Goal: Transaction & Acquisition: Purchase product/service

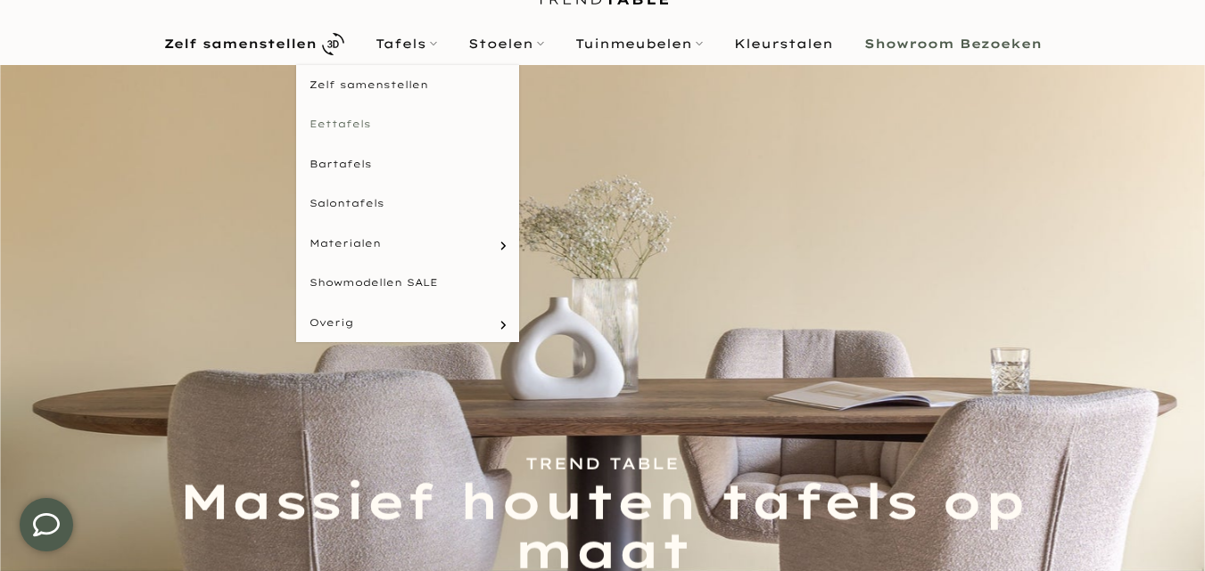
click at [349, 121] on link "Eettafels" at bounding box center [407, 124] width 223 height 40
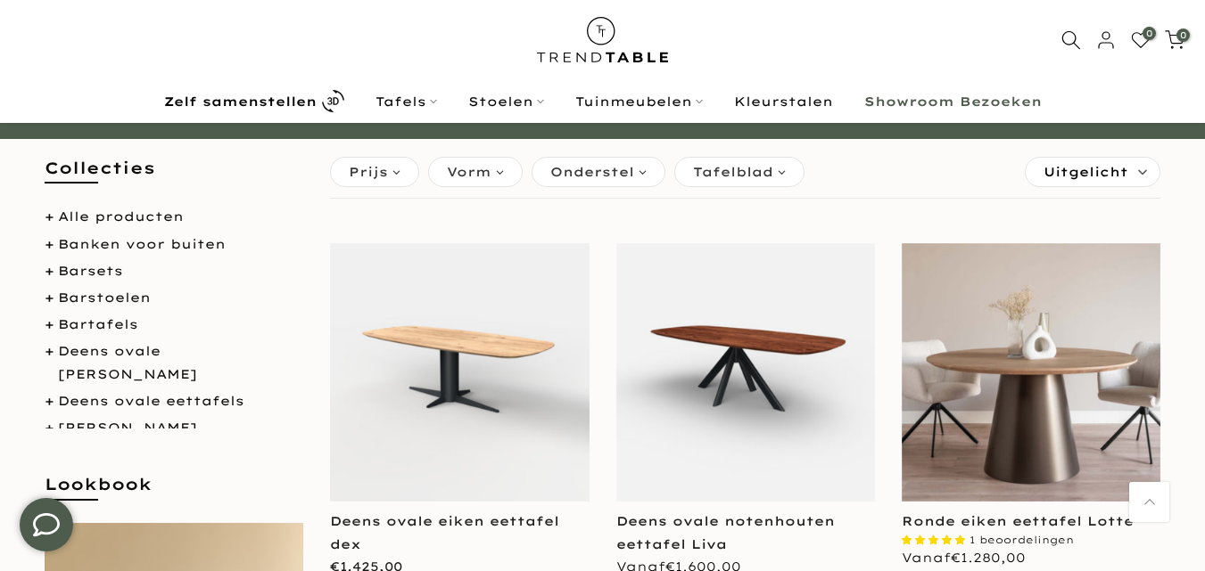
scroll to position [175, 0]
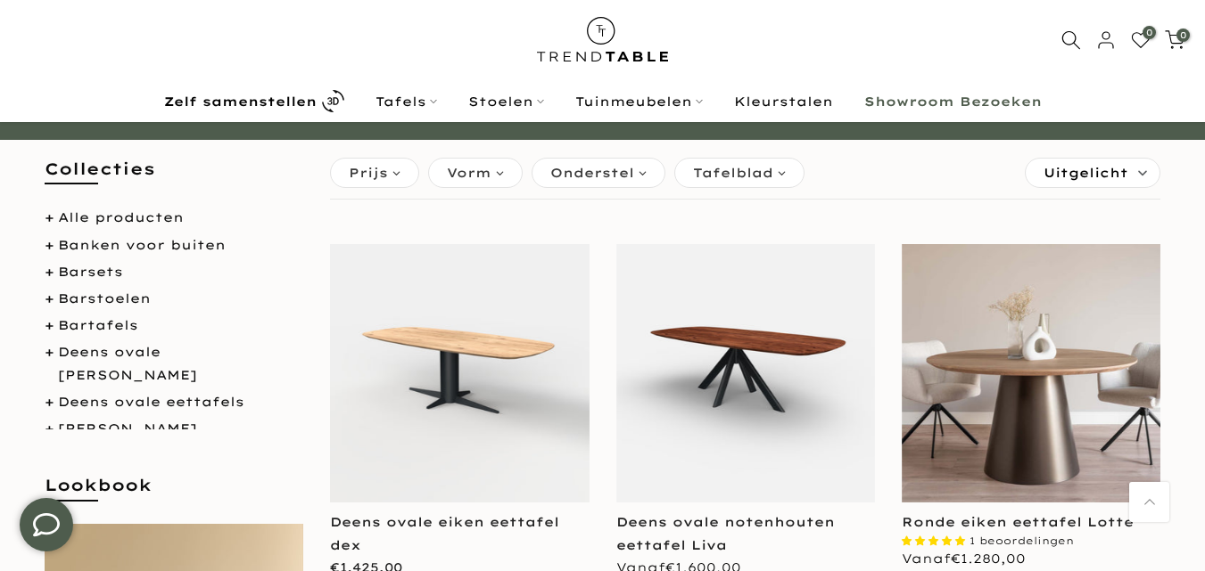
click at [501, 175] on div "Vorm" at bounding box center [475, 173] width 95 height 30
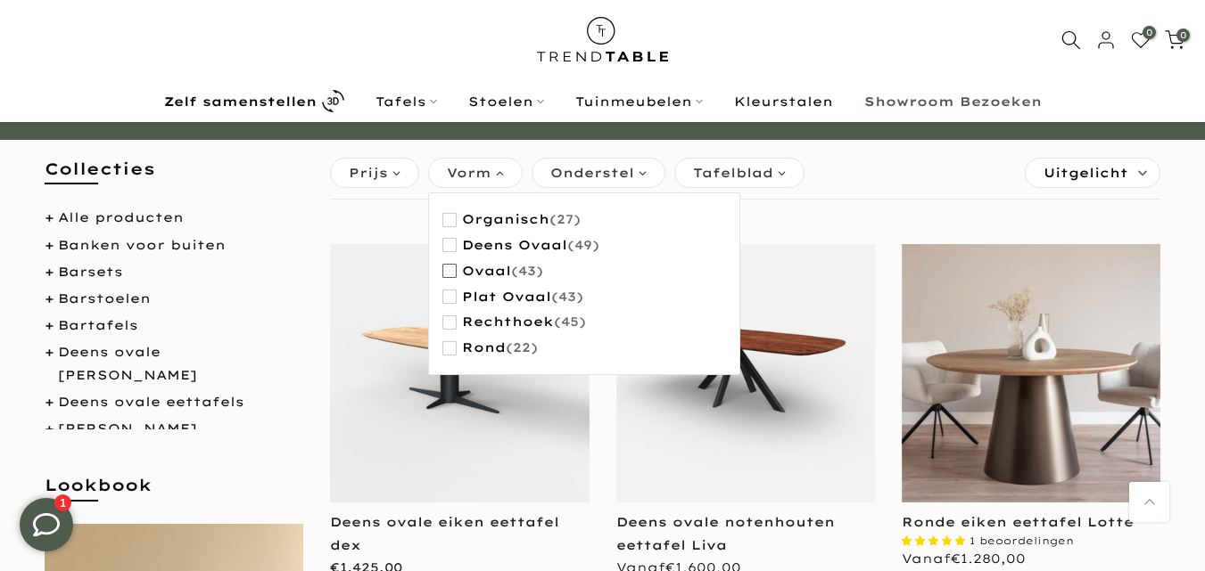
click at [481, 272] on span "ovaal" at bounding box center [486, 271] width 49 height 15
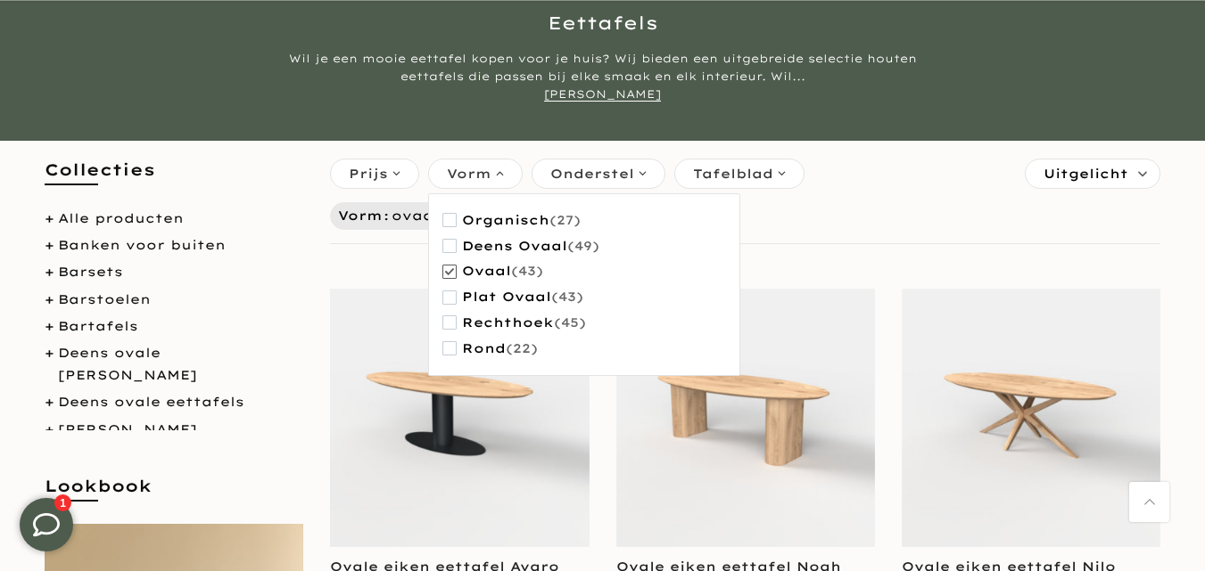
scroll to position [178, 0]
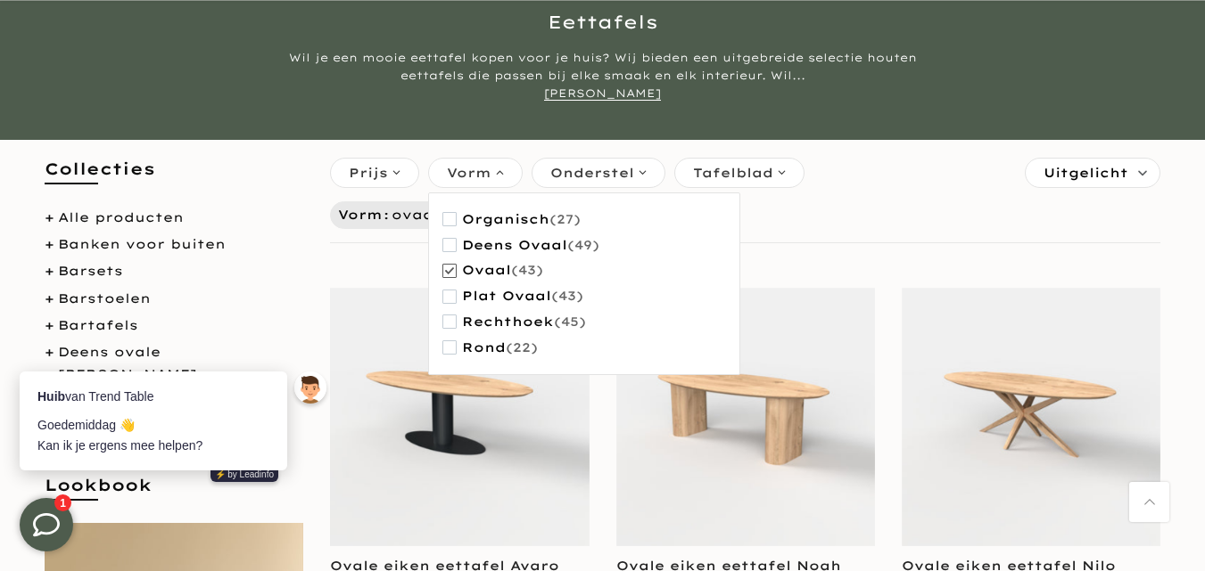
click at [785, 173] on div "Tafelblad" at bounding box center [739, 173] width 130 height 30
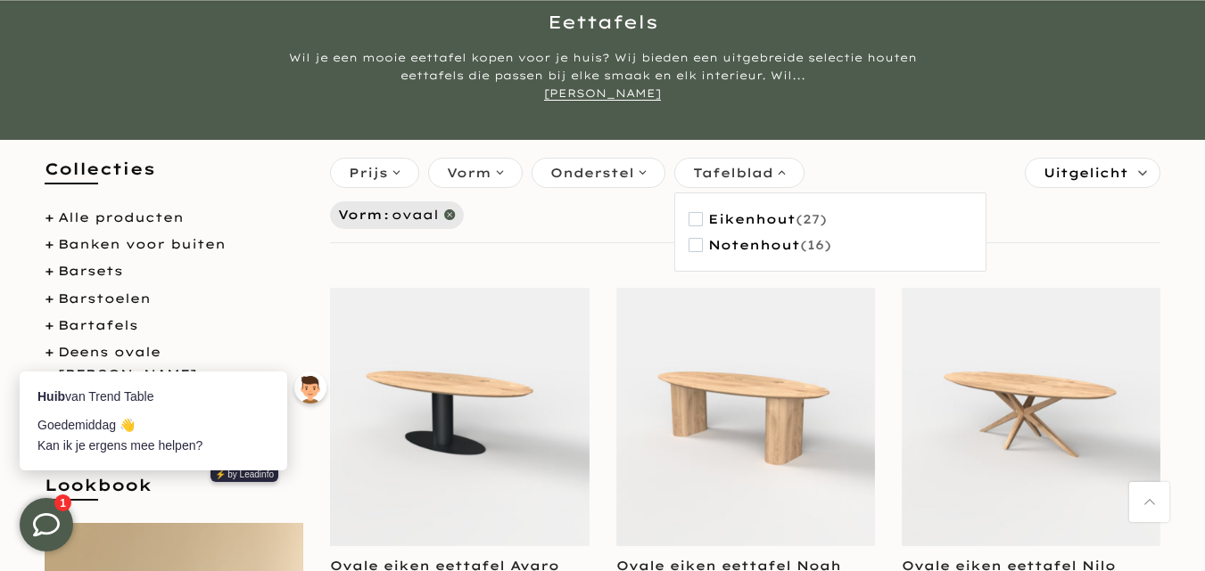
scroll to position [0, 0]
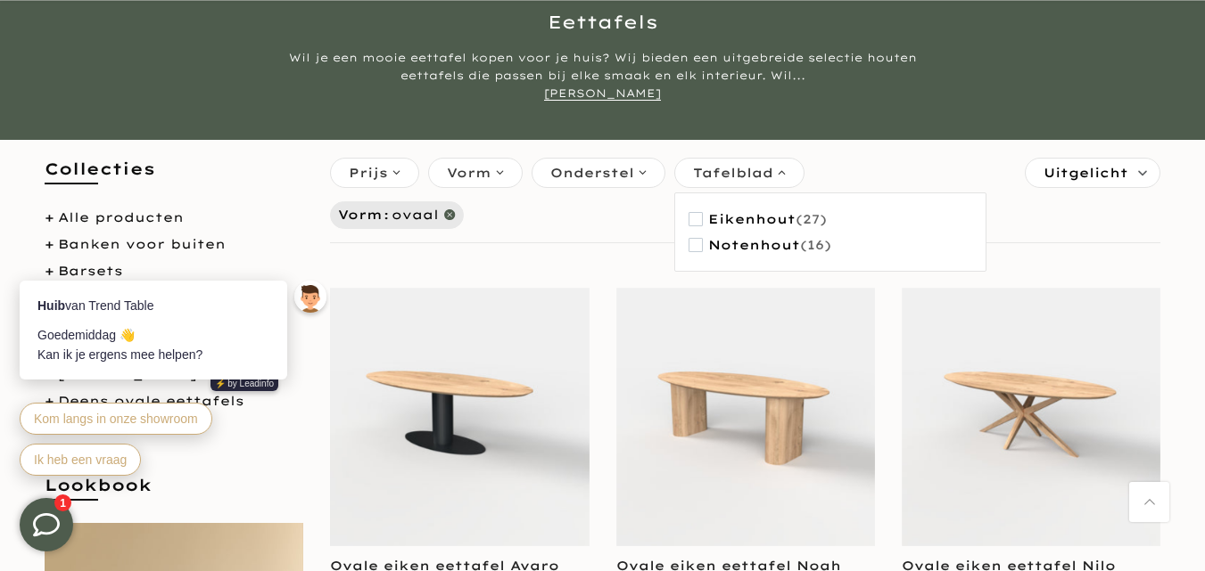
click at [783, 177] on div "Tafelblad" at bounding box center [739, 173] width 130 height 30
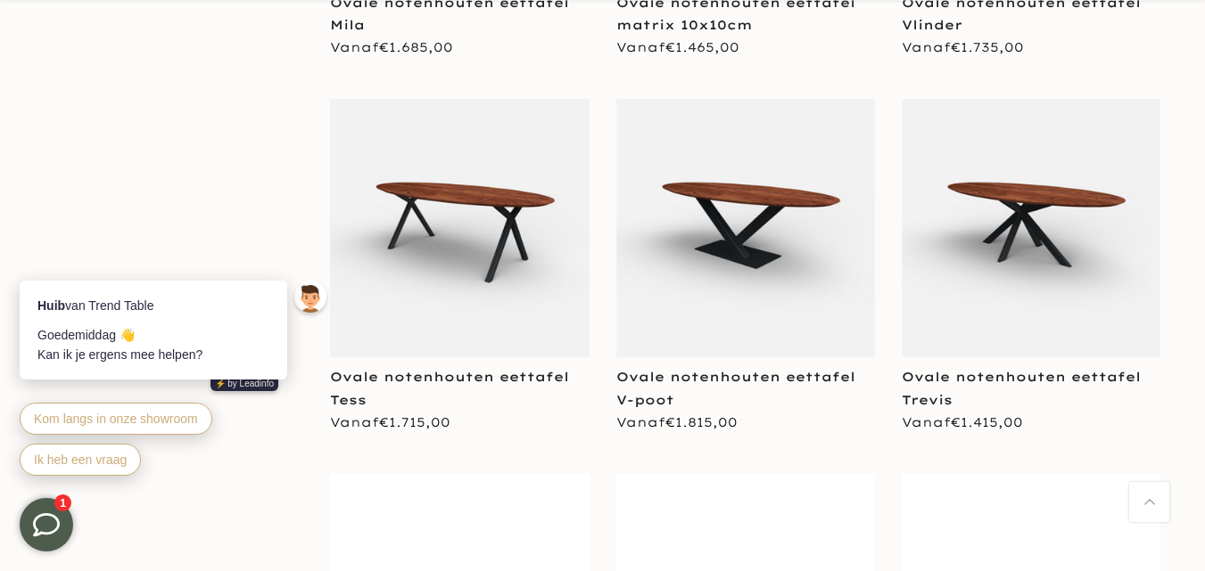
scroll to position [3120, 0]
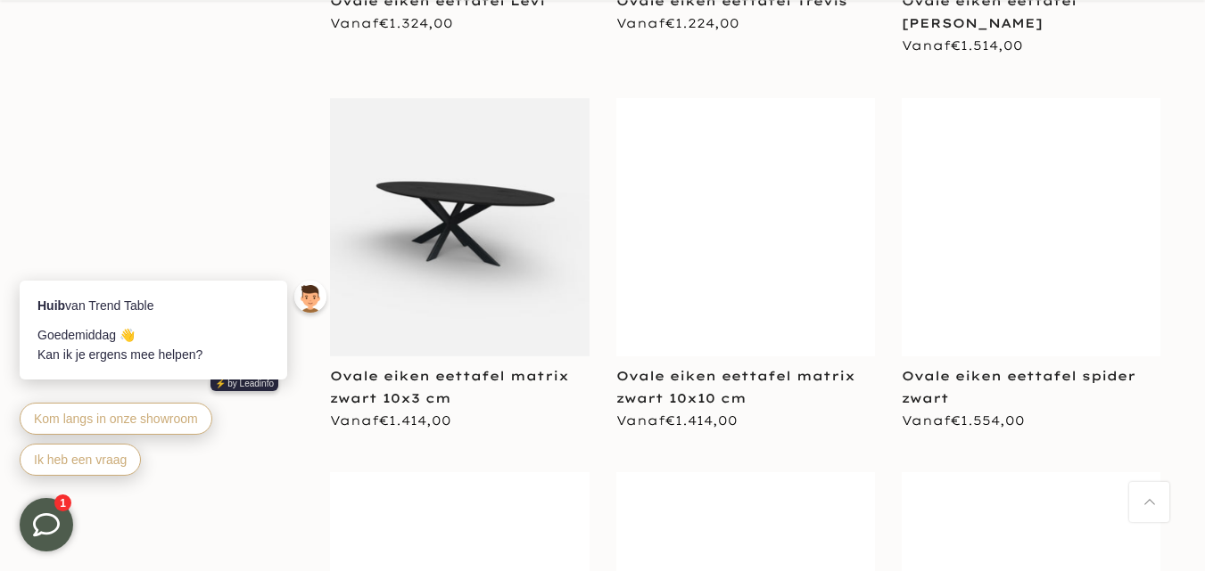
scroll to position [4988, 0]
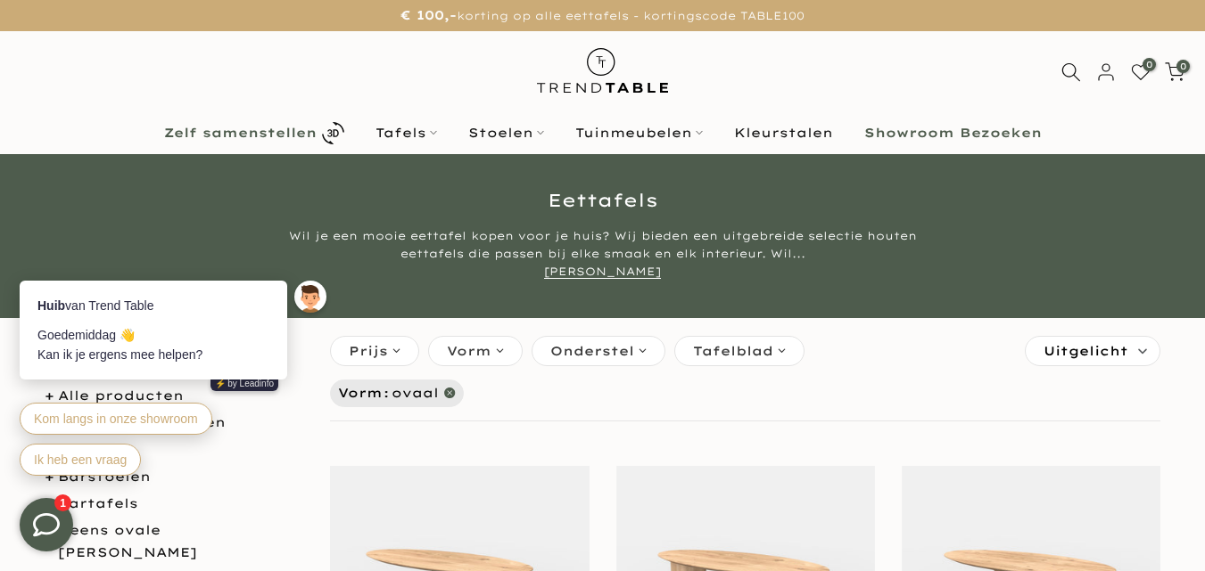
drag, startPoint x: 139, startPoint y: 124, endPoint x: 302, endPoint y: 120, distance: 163.2
click at [137, 124] on nav "Zelf samenstellen Tafels Zelf samenstellen Eettafels Bartafels Salontafels Mate…" at bounding box center [602, 133] width 1178 height 31
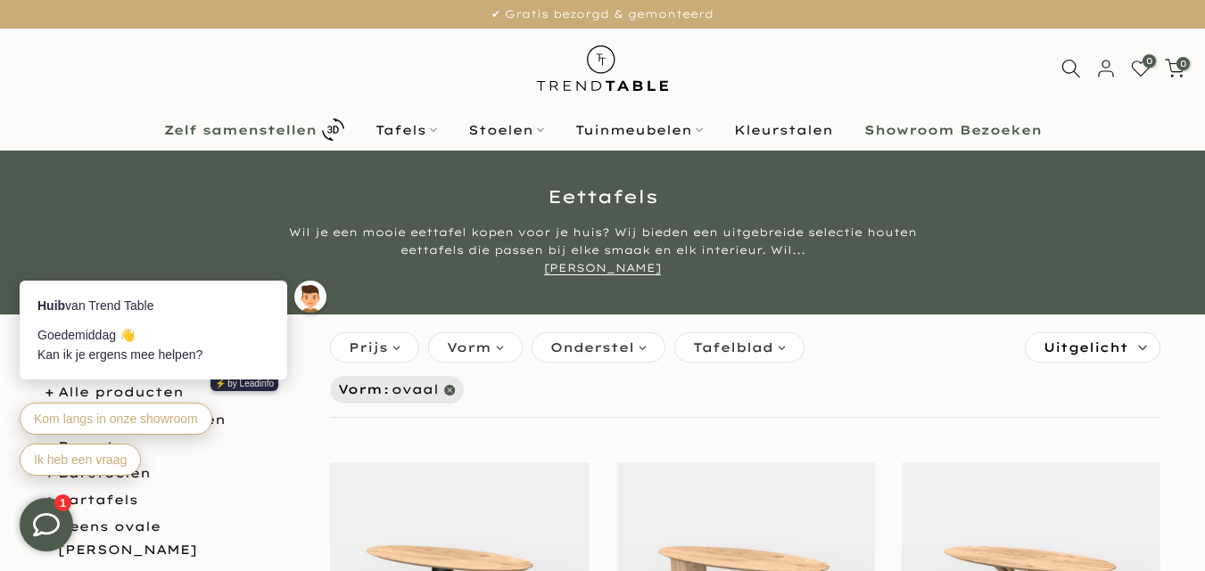
click at [276, 133] on b "Zelf samenstellen" at bounding box center [240, 130] width 152 height 12
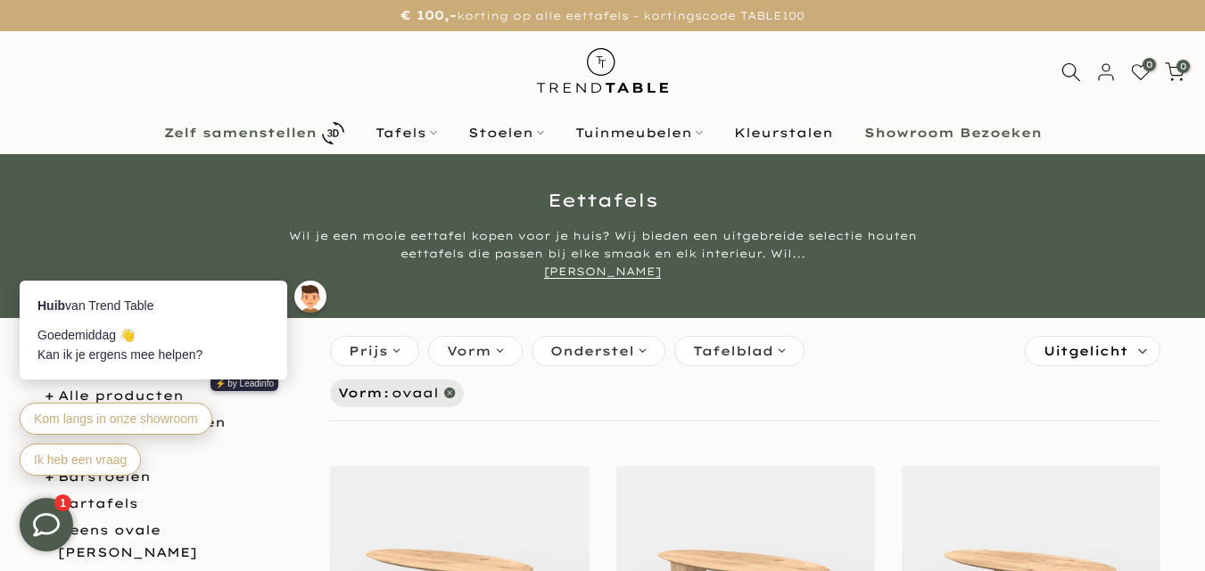
click at [328, 132] on icon at bounding box center [333, 133] width 22 height 22
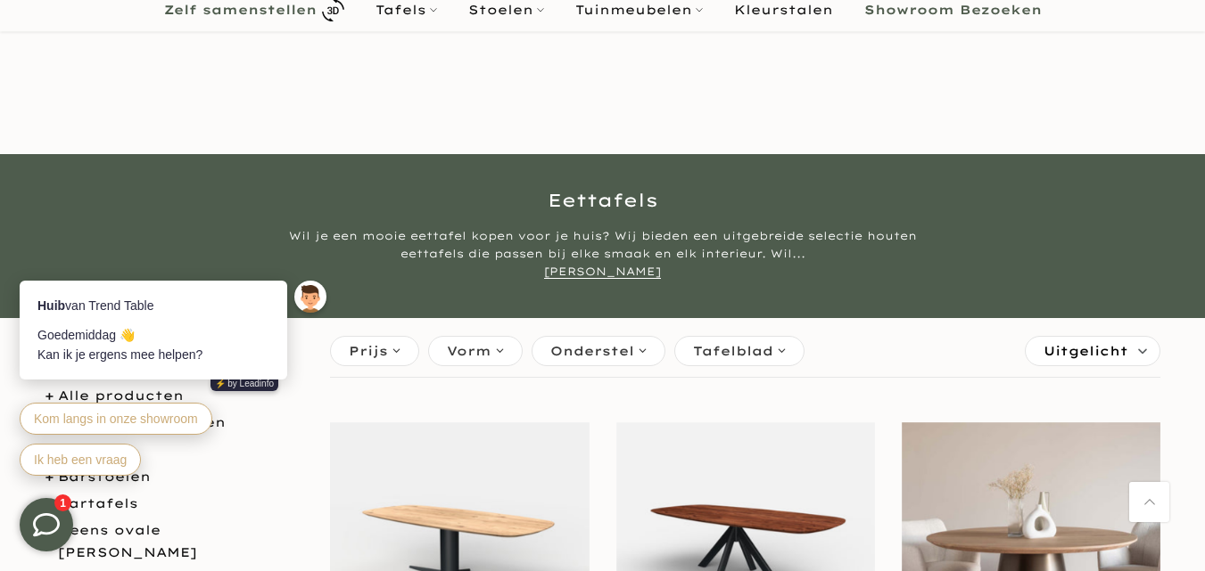
scroll to position [175, 0]
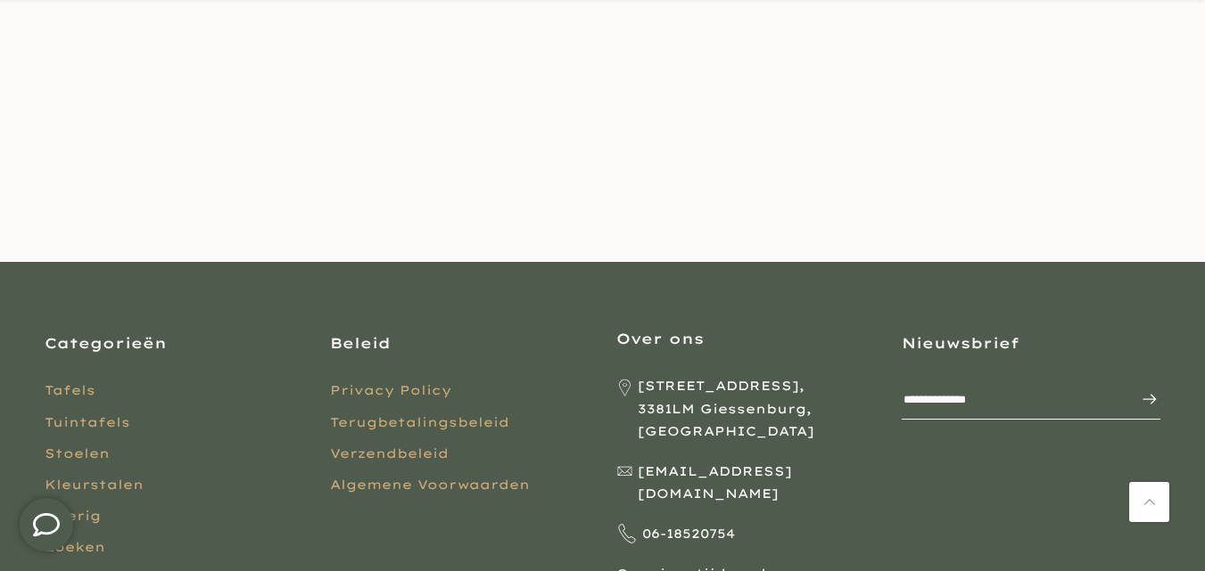
scroll to position [178, 0]
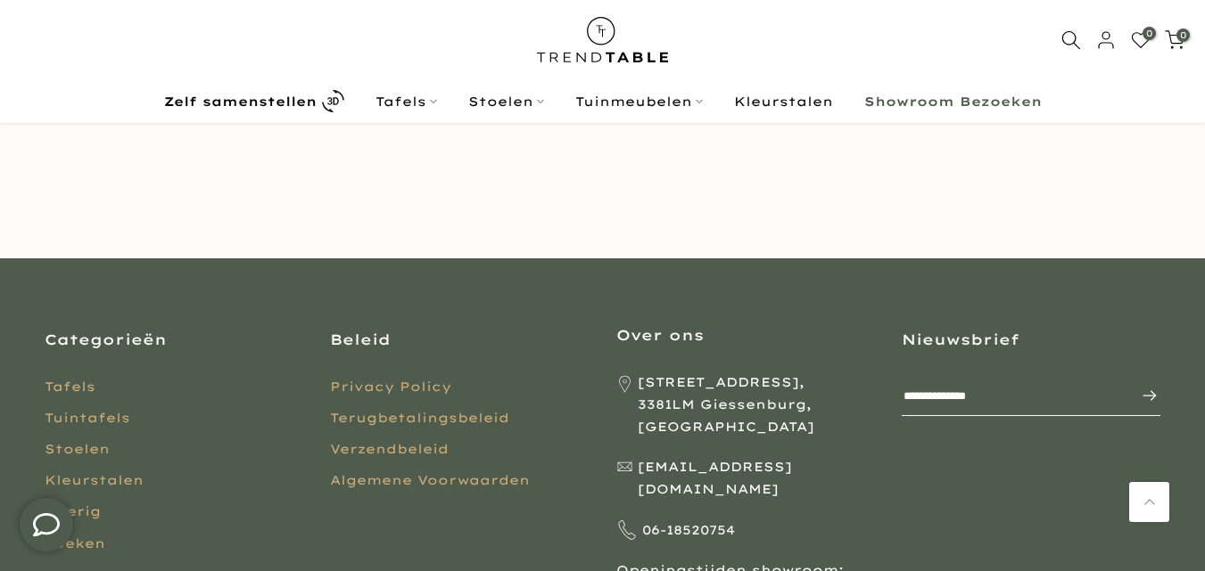
scroll to position [175, 0]
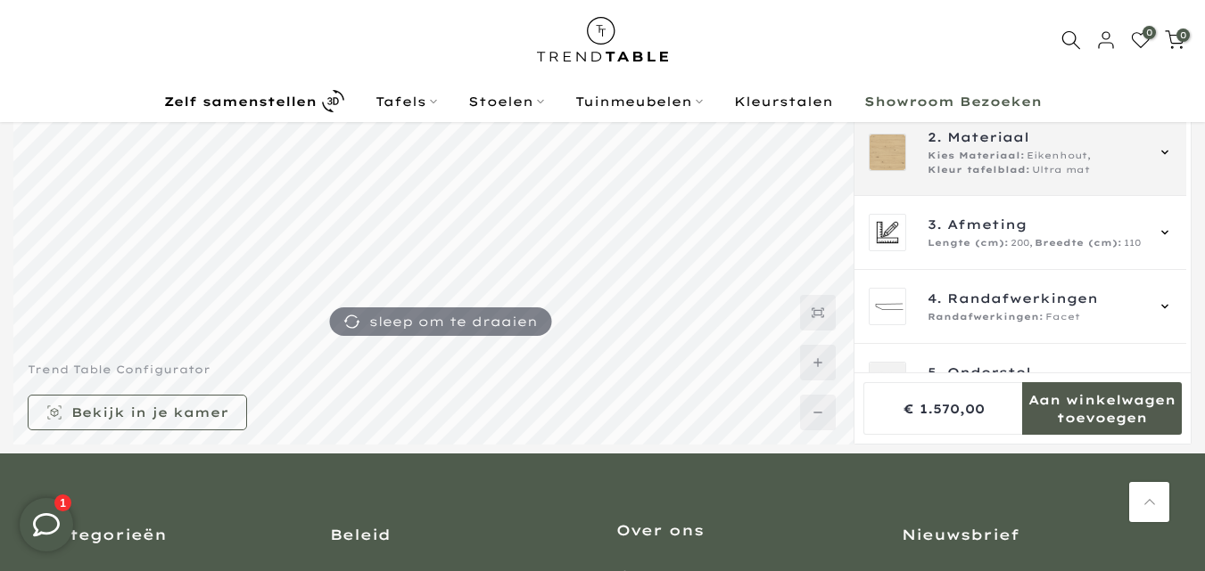
click at [1164, 153] on icon at bounding box center [1164, 153] width 7 height 4
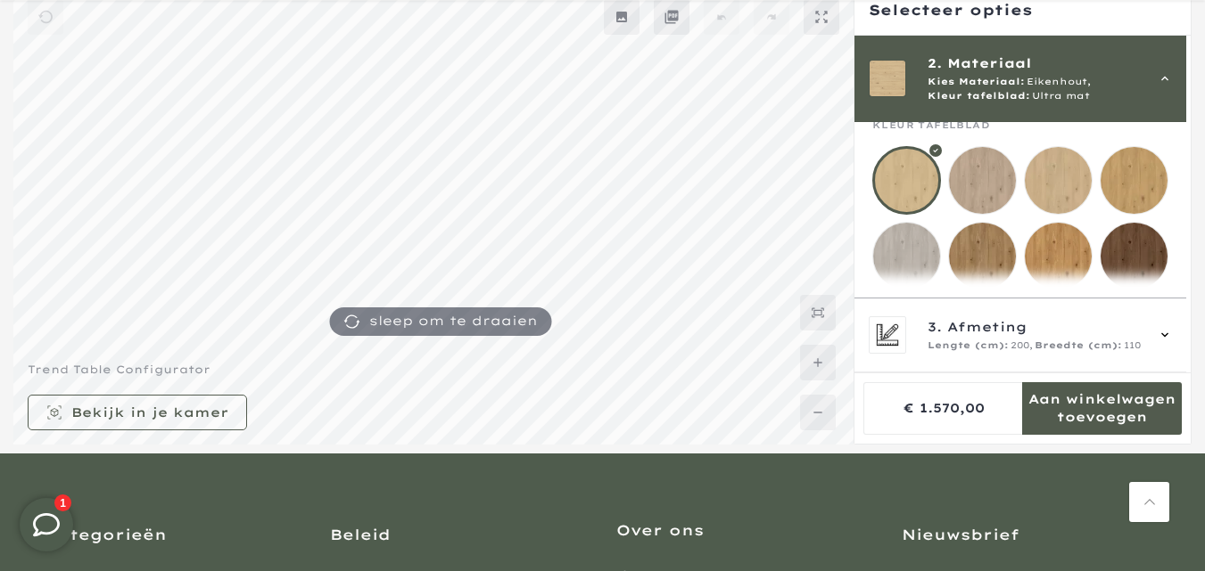
scroll to position [296, 0]
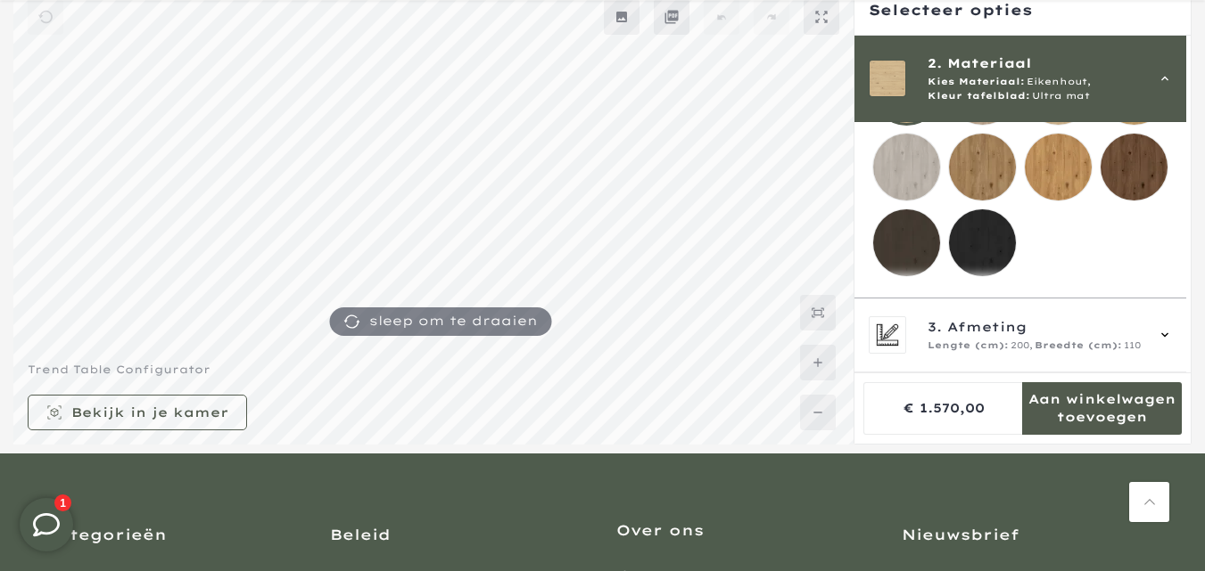
click at [910, 181] on mmq-loader at bounding box center [906, 167] width 67 height 67
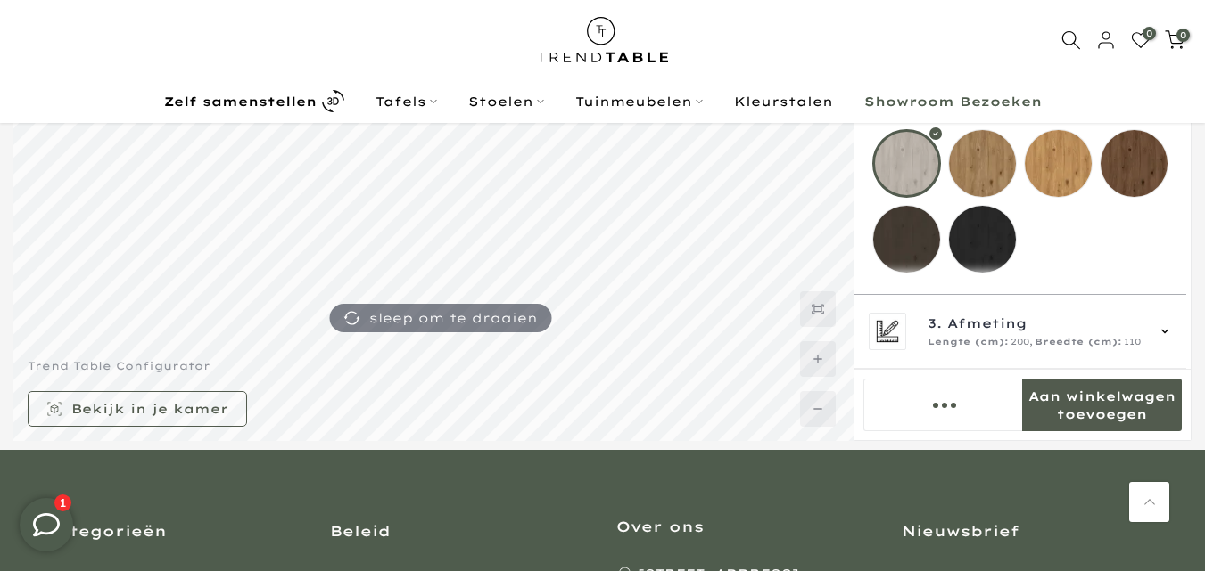
scroll to position [175, 0]
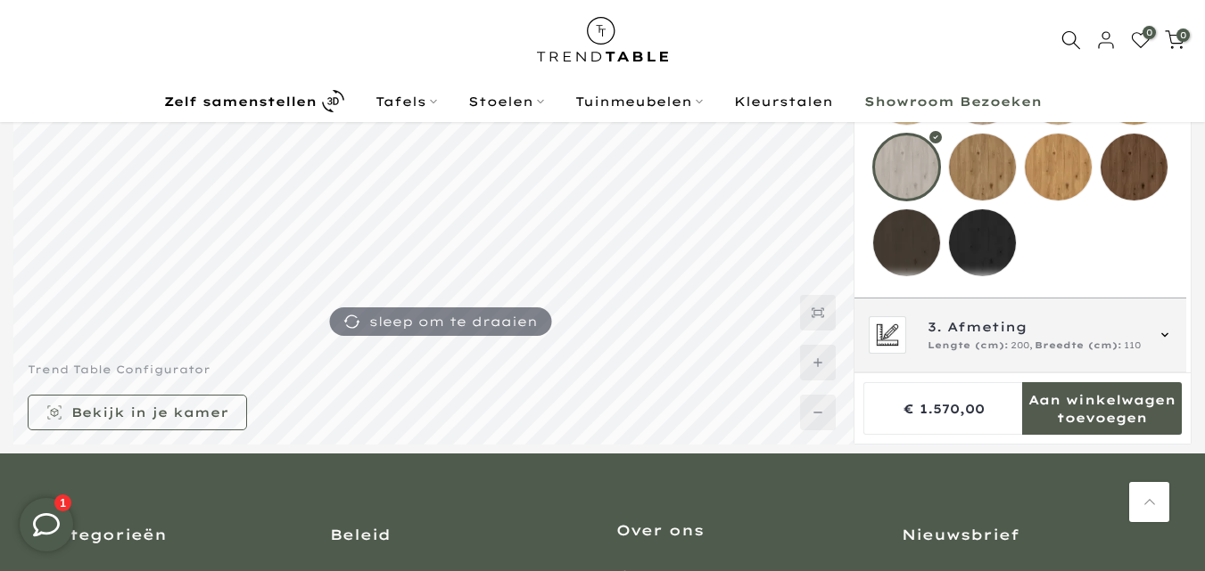
click at [1164, 333] on icon at bounding box center [1164, 335] width 14 height 14
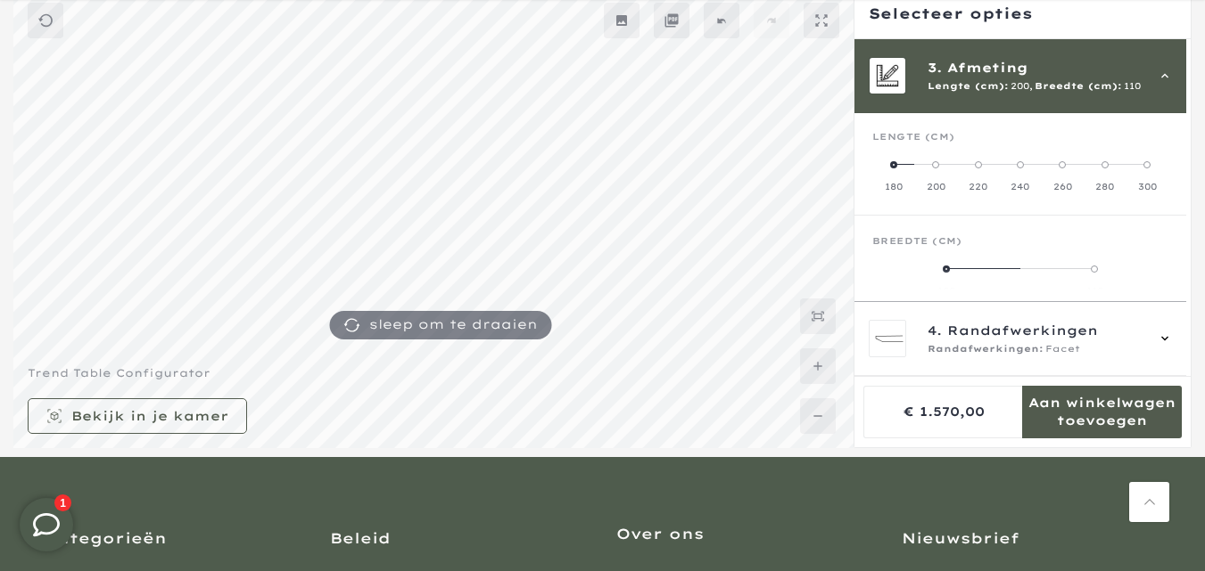
scroll to position [178, 0]
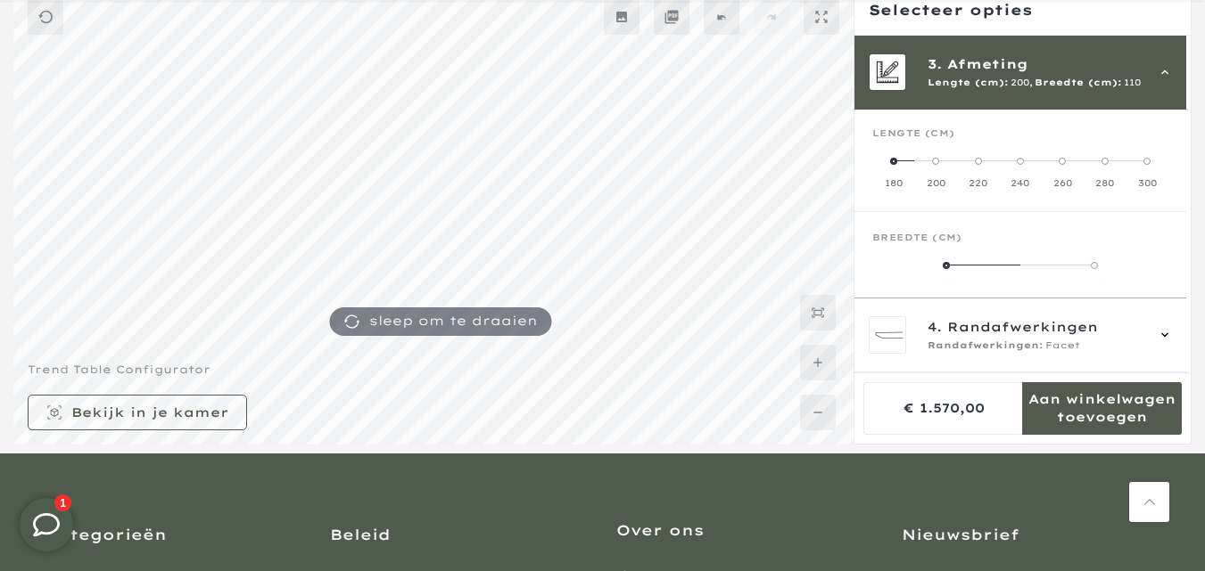
click at [914, 160] on label "200" at bounding box center [935, 172] width 42 height 36
drag, startPoint x: 933, startPoint y: 159, endPoint x: 909, endPoint y: 171, distance: 27.1
click at [909, 171] on mmq-radio-scale at bounding box center [1020, 172] width 296 height 36
click at [947, 266] on span at bounding box center [945, 265] width 7 height 7
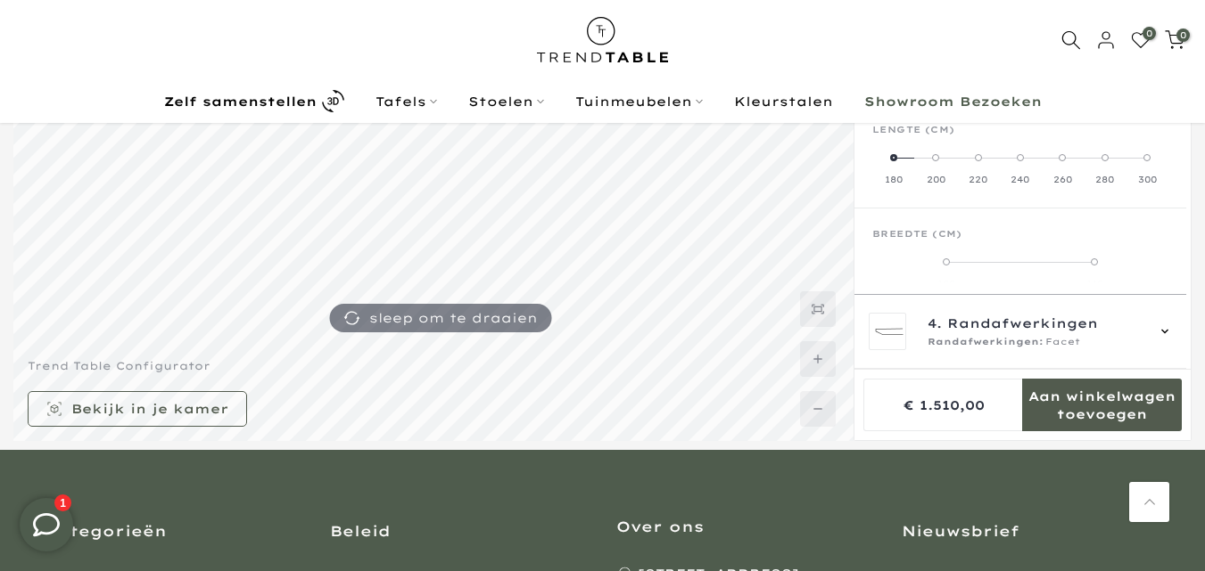
scroll to position [175, 0]
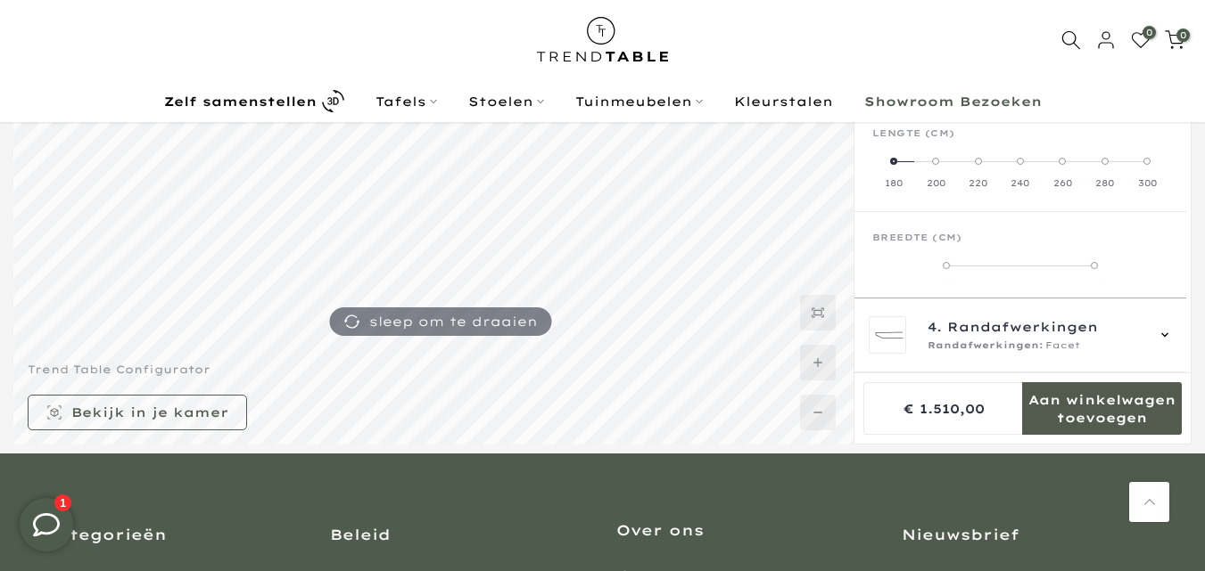
click at [946, 266] on span at bounding box center [945, 265] width 7 height 7
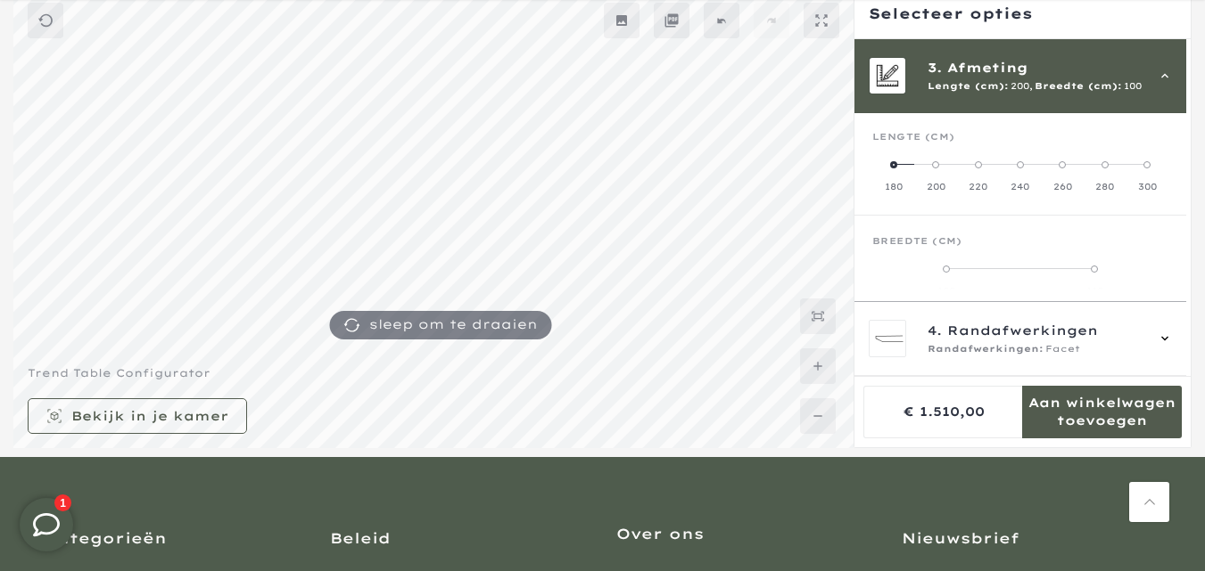
scroll to position [178, 0]
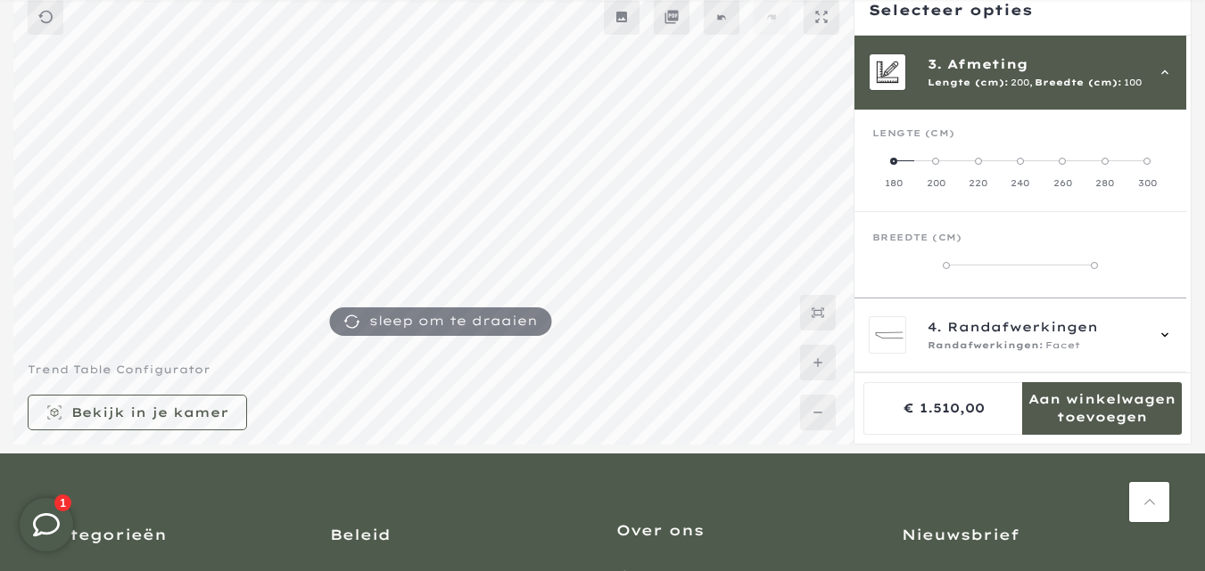
click at [1091, 263] on span at bounding box center [1093, 265] width 7 height 7
click at [939, 262] on label "100" at bounding box center [946, 277] width 148 height 36
click at [945, 266] on span at bounding box center [945, 265] width 7 height 7
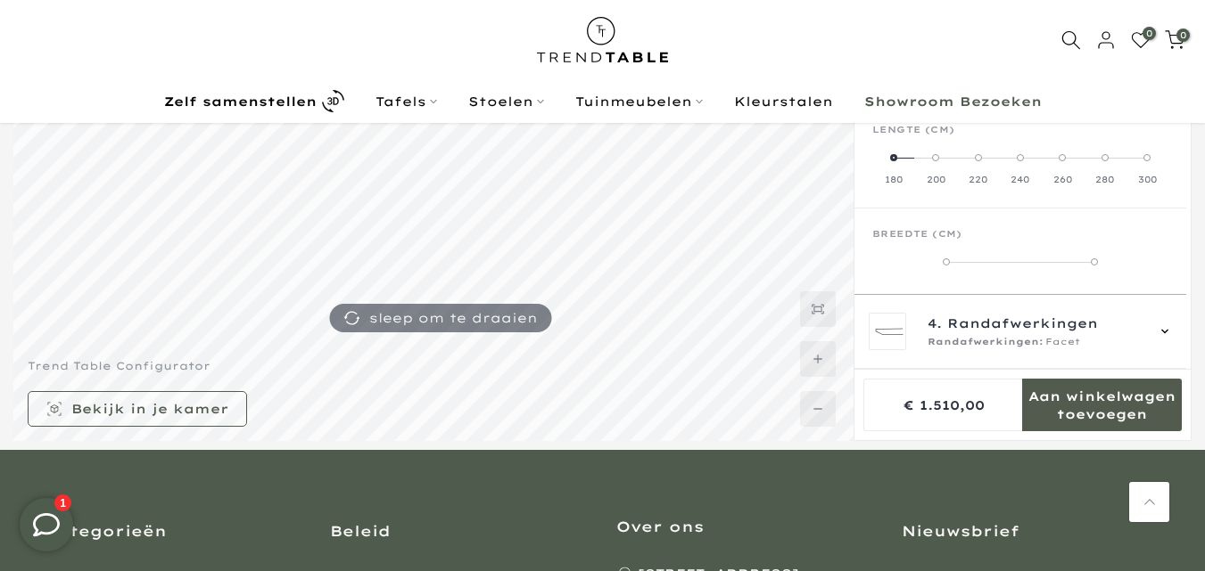
scroll to position [175, 0]
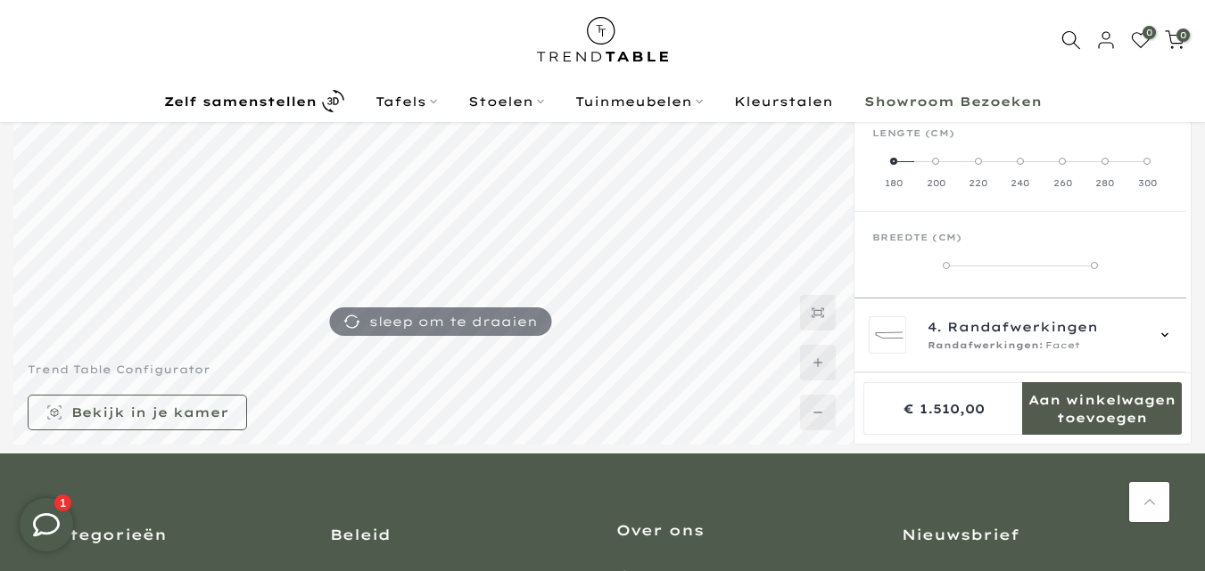
click at [910, 162] on label "180" at bounding box center [893, 172] width 42 height 36
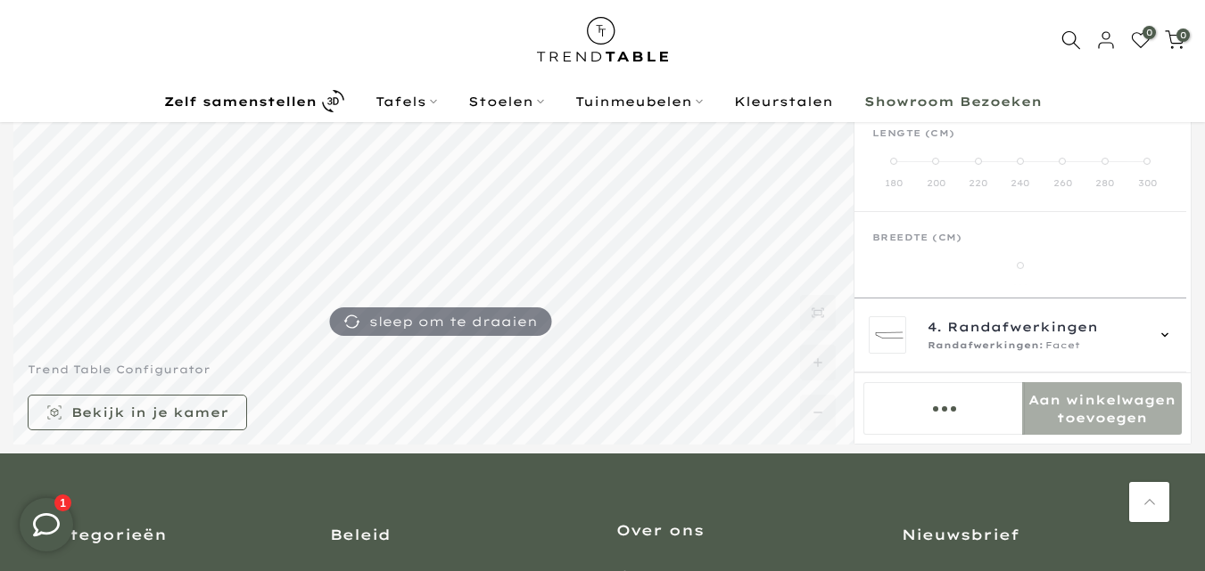
click at [910, 162] on label "180" at bounding box center [893, 172] width 42 height 36
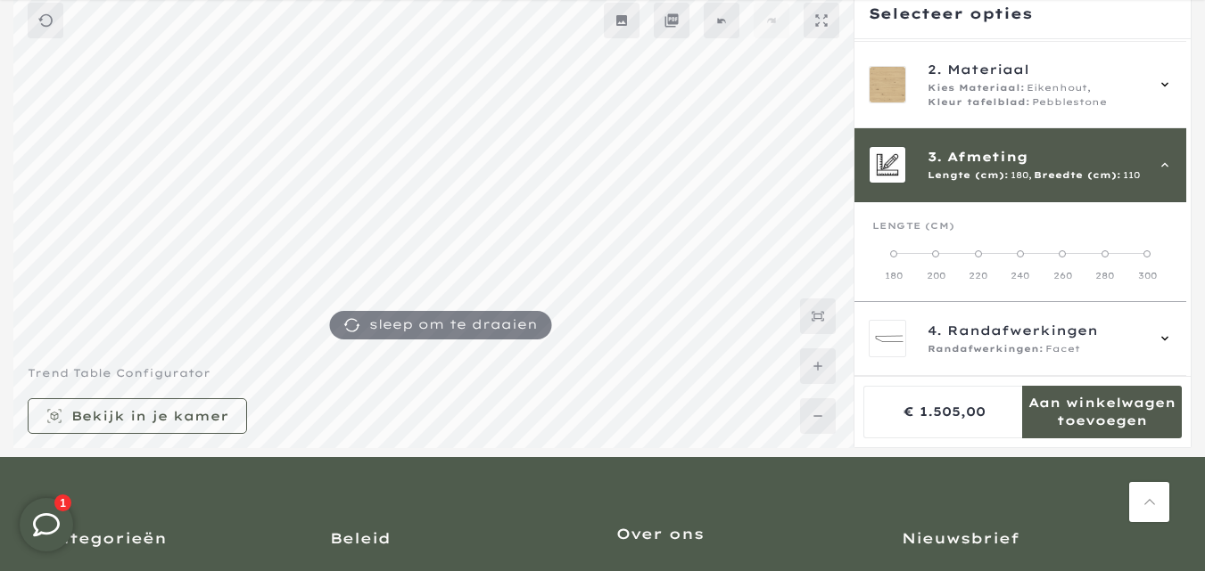
scroll to position [178, 0]
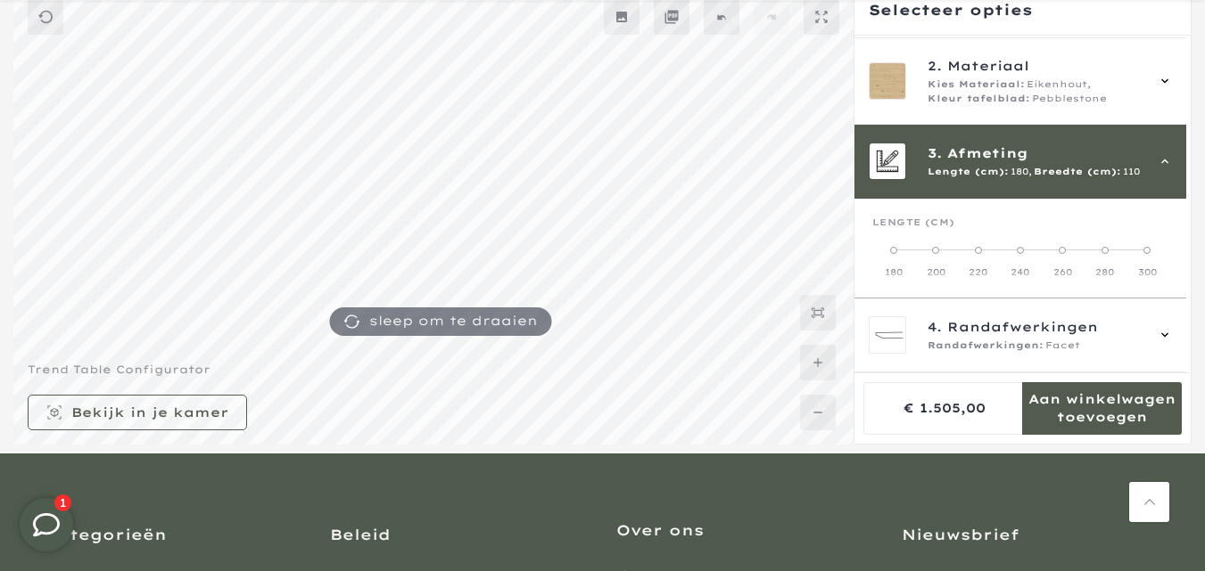
click at [914, 251] on label "200" at bounding box center [935, 261] width 42 height 36
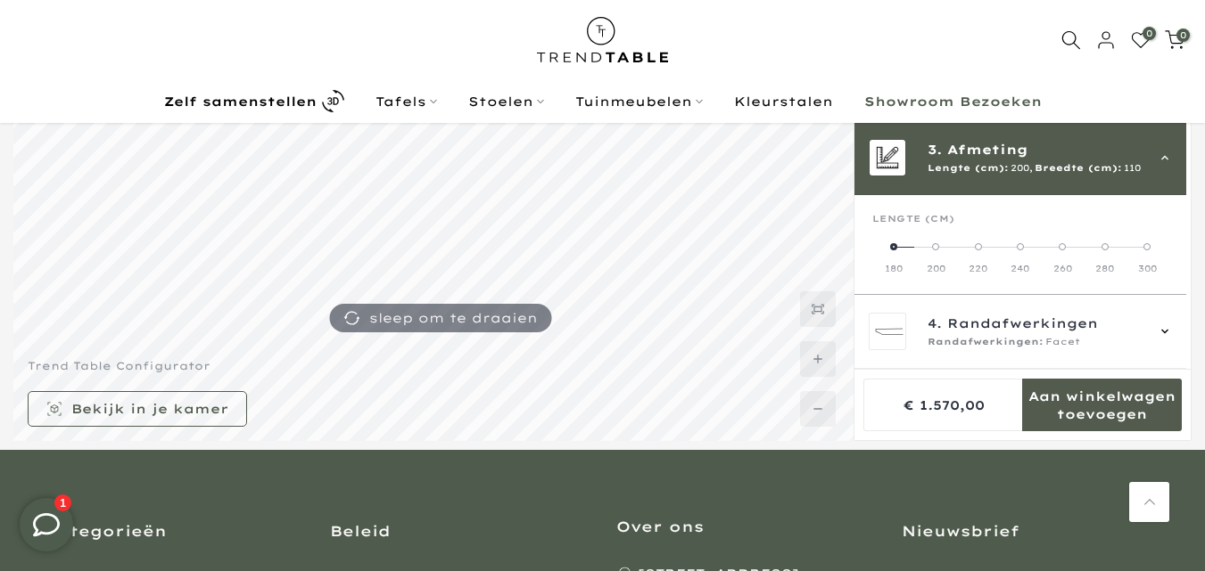
scroll to position [175, 0]
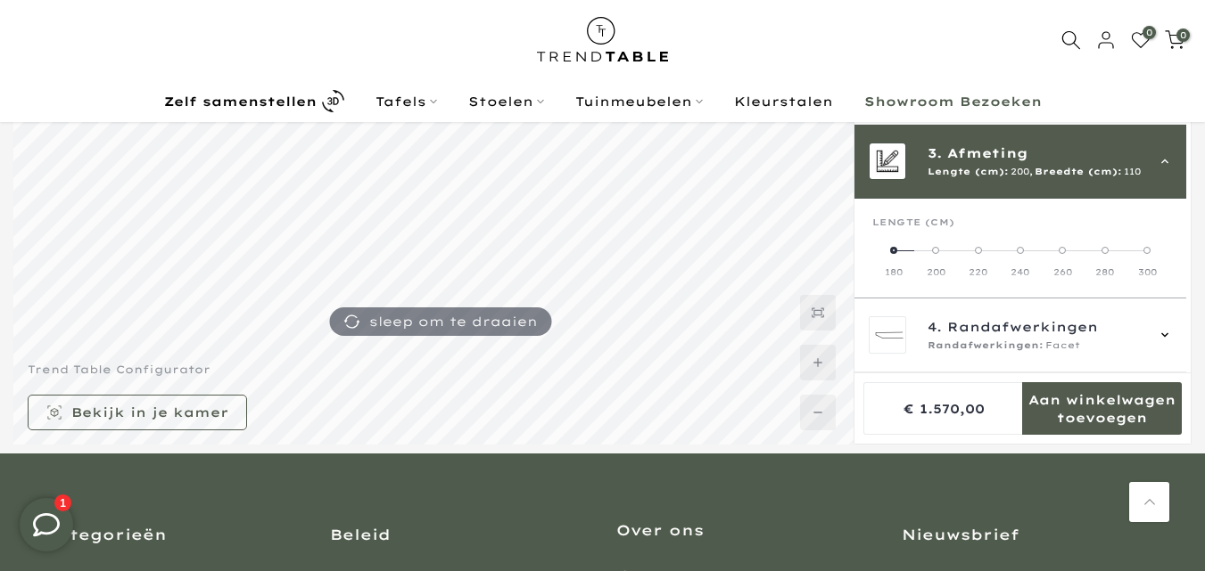
click at [1164, 161] on icon at bounding box center [1164, 162] width 7 height 4
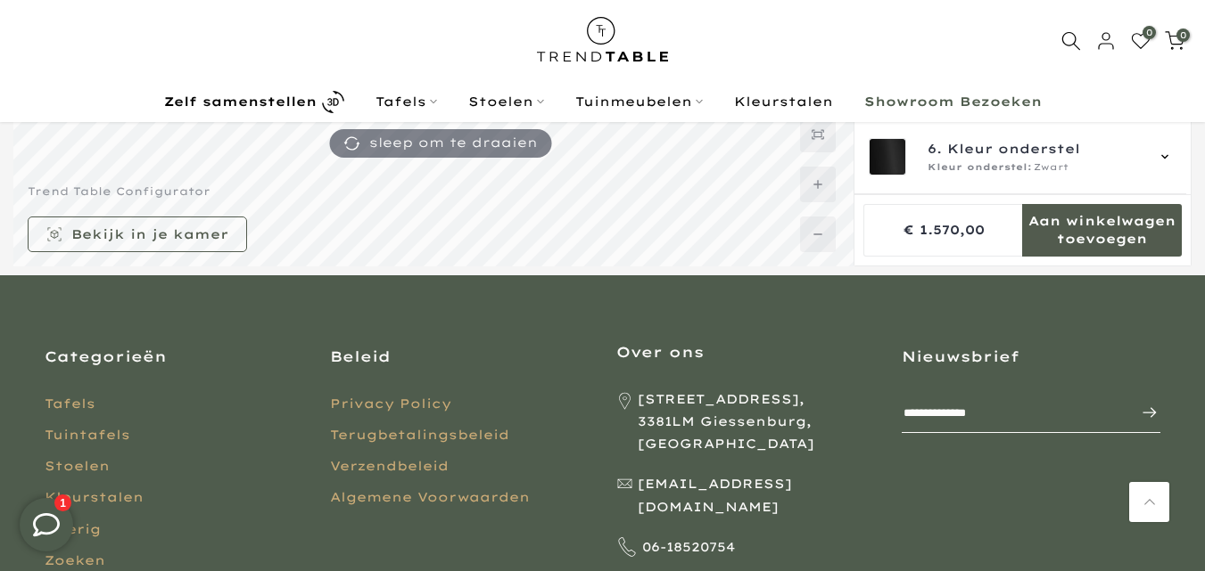
scroll to position [0, 0]
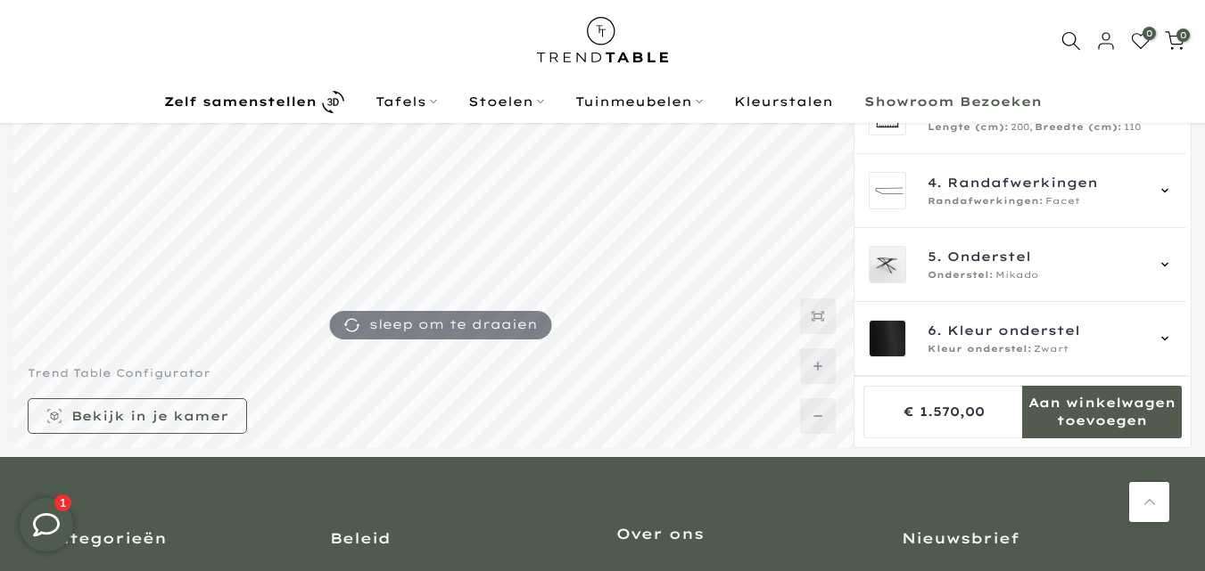
scroll to position [178, 0]
